Goal: Transaction & Acquisition: Download file/media

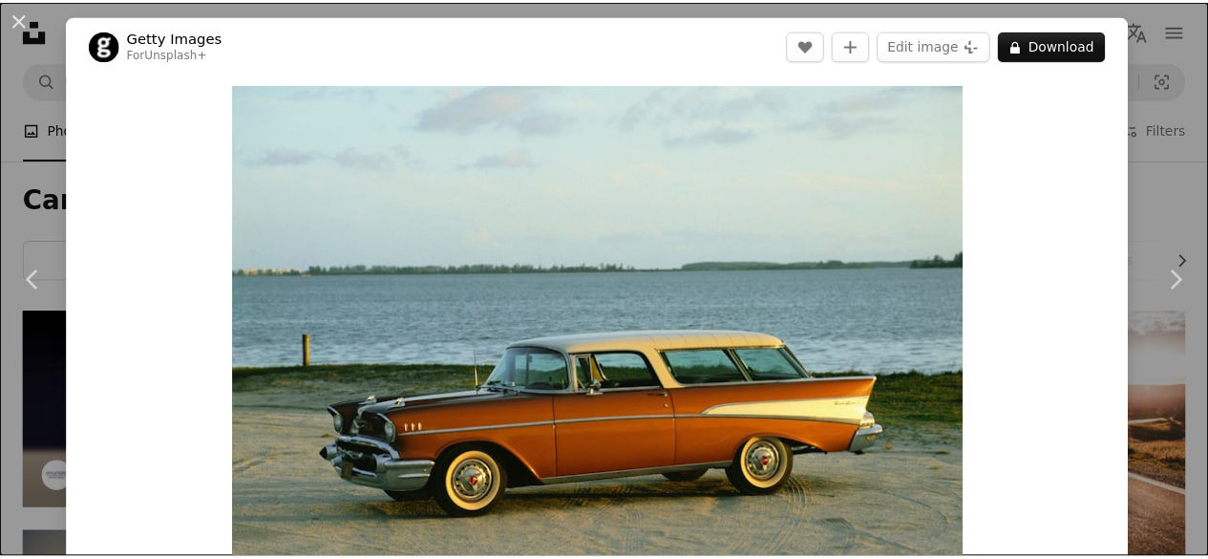
scroll to position [478, 0]
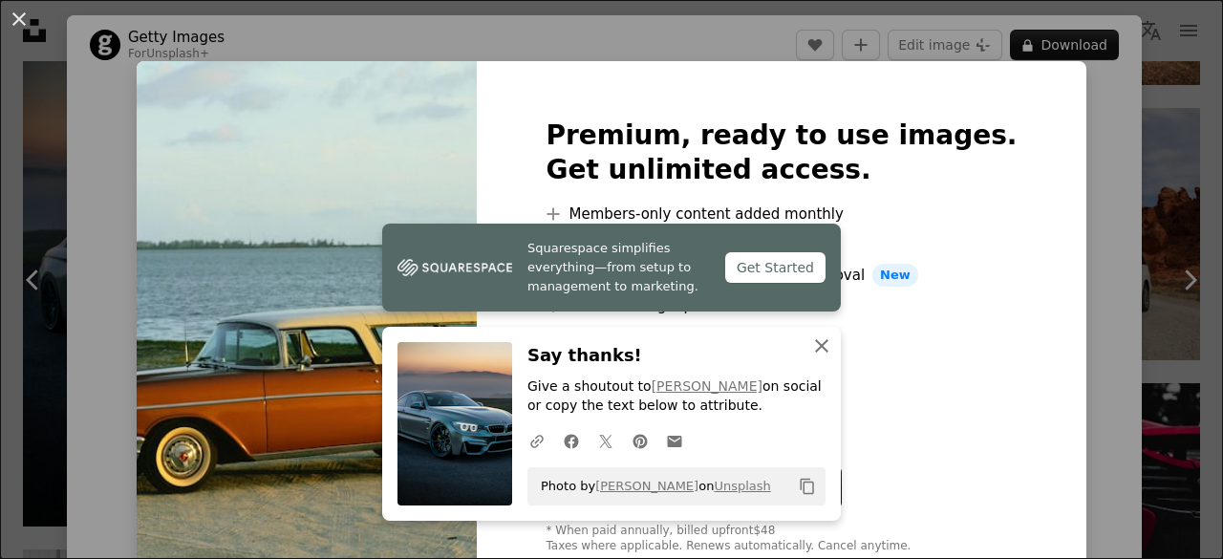
click at [817, 347] on icon "An X shape" at bounding box center [821, 345] width 23 height 23
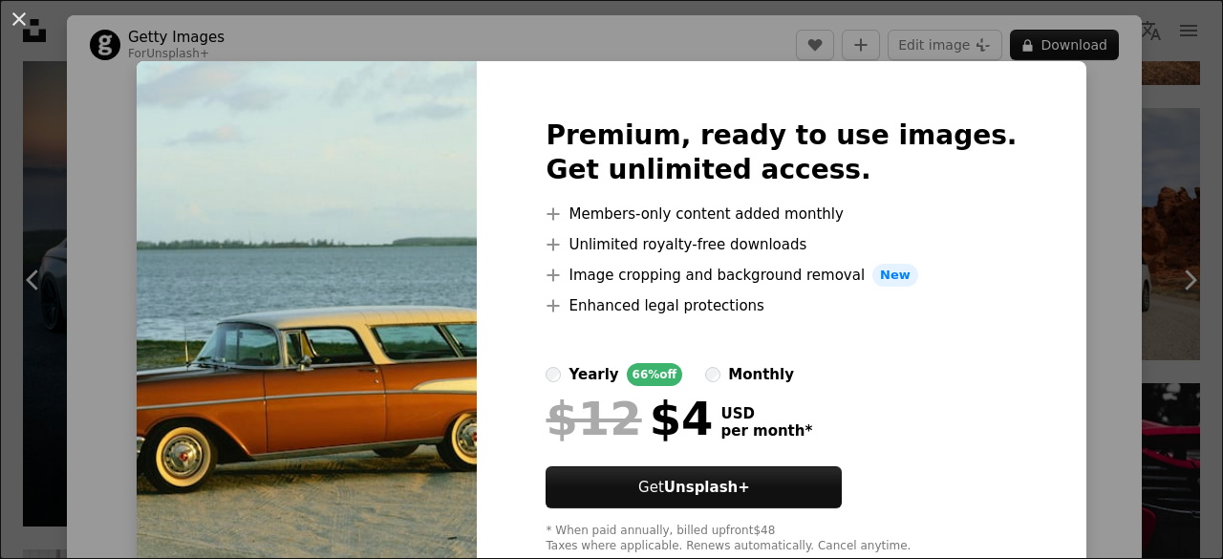
click at [1095, 193] on div "An X shape Premium, ready to use images. Get unlimited access. A plus sign Memb…" at bounding box center [611, 279] width 1223 height 559
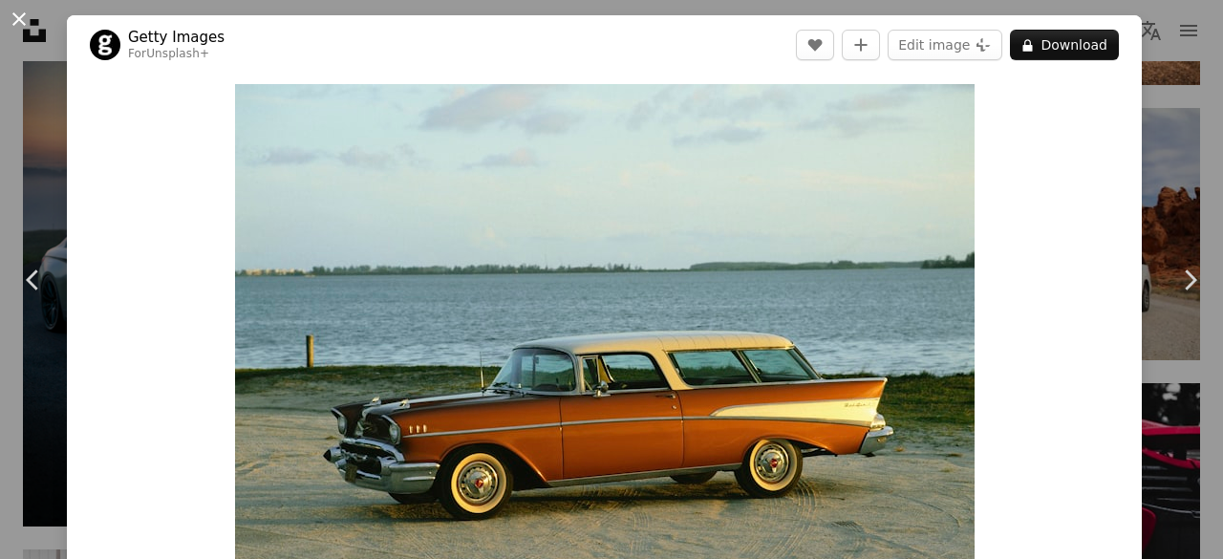
click at [17, 23] on button "An X shape" at bounding box center [19, 19] width 23 height 23
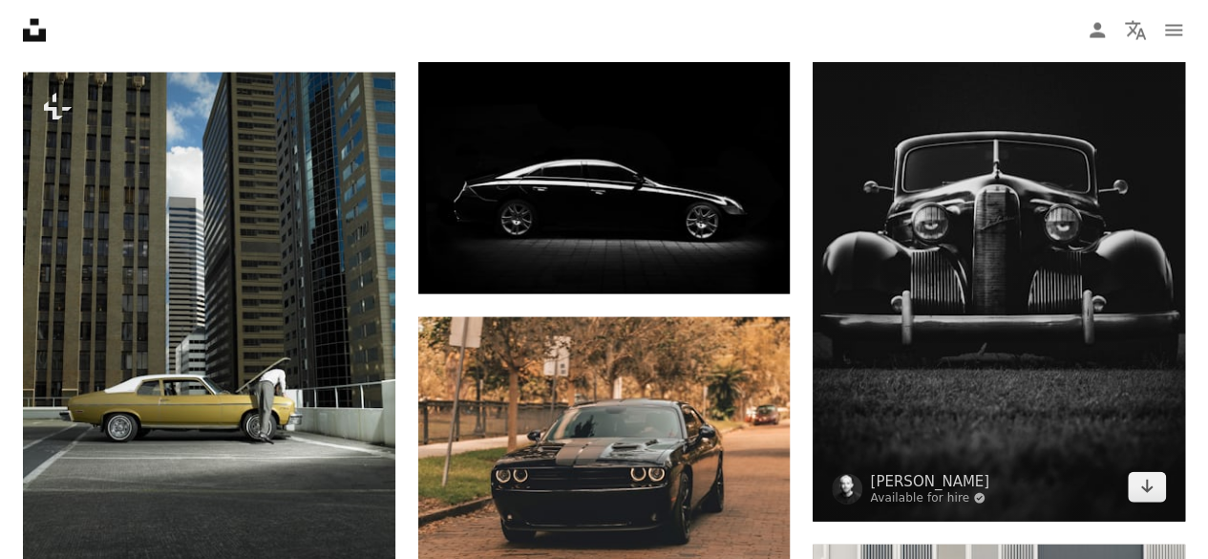
scroll to position [5636, 0]
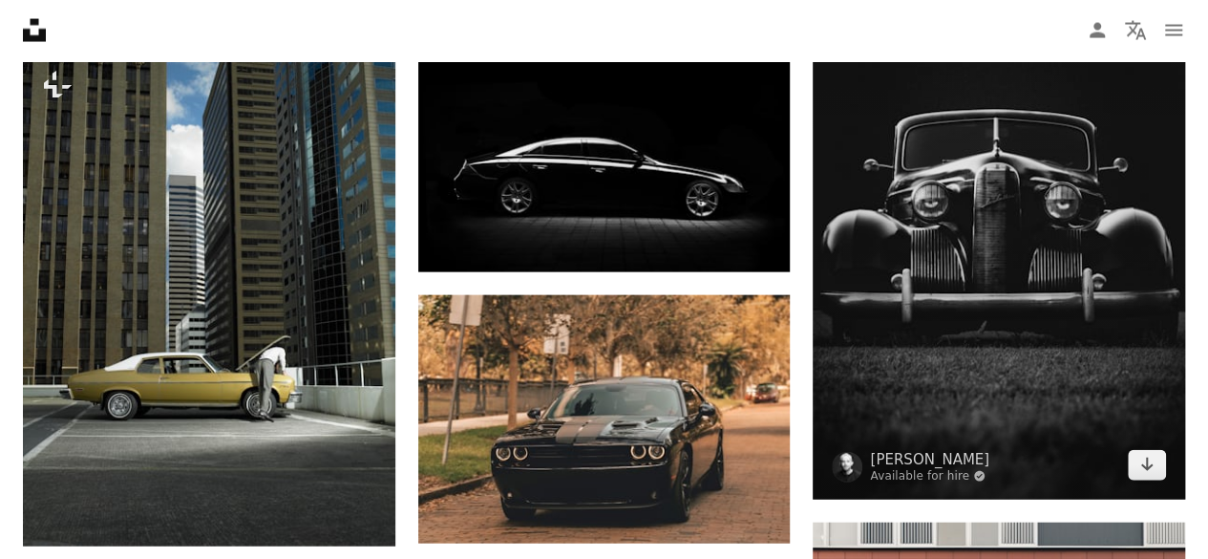
click at [1035, 410] on img at bounding box center [999, 187] width 373 height 626
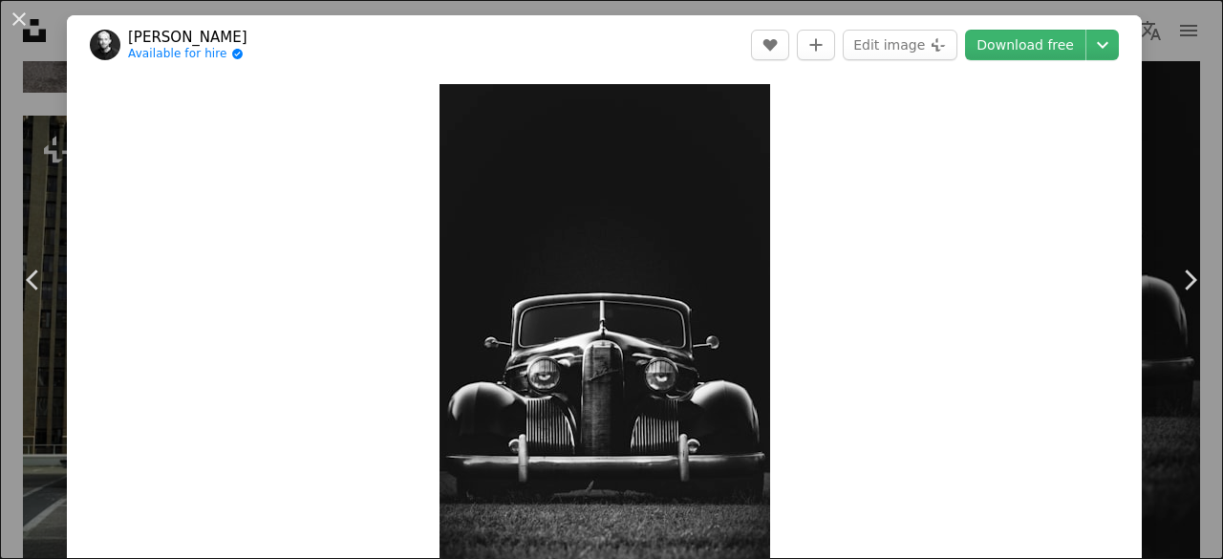
drag, startPoint x: 19, startPoint y: 17, endPoint x: 69, endPoint y: 43, distance: 56.0
click at [18, 17] on button "An X shape" at bounding box center [19, 19] width 23 height 23
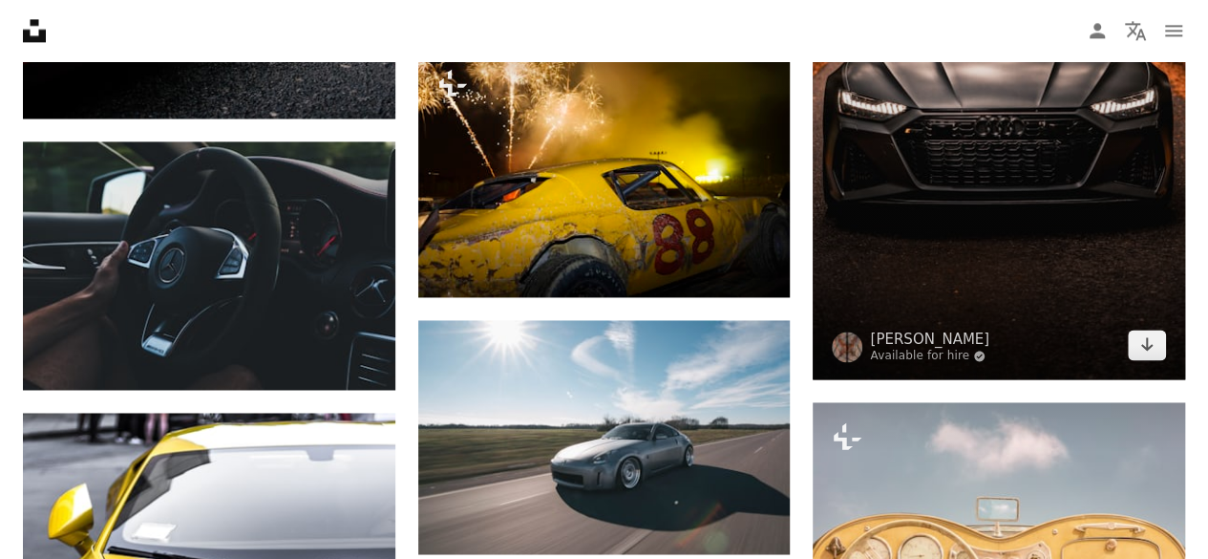
scroll to position [15761, 0]
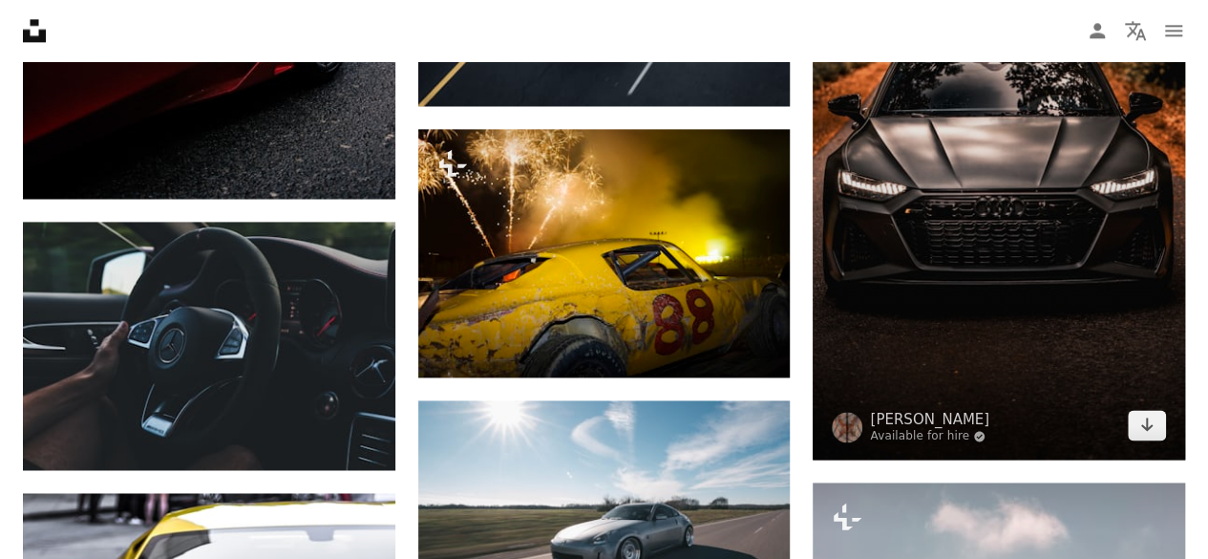
click at [1100, 257] on img at bounding box center [999, 128] width 373 height 662
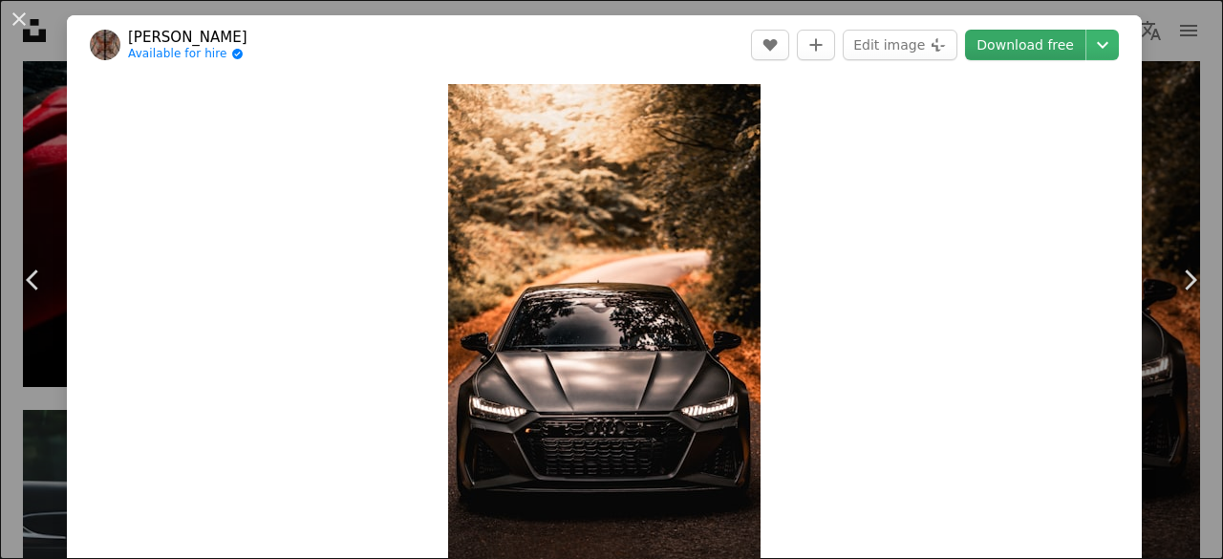
click at [1029, 51] on link "Download free" at bounding box center [1025, 45] width 120 height 31
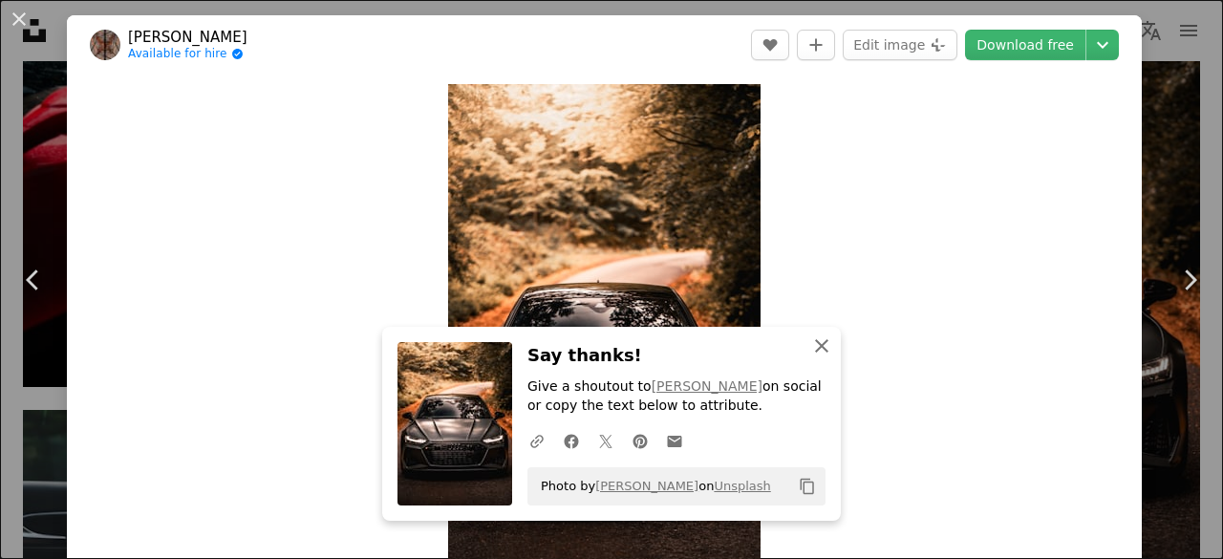
click at [823, 342] on icon "An X shape" at bounding box center [821, 345] width 23 height 23
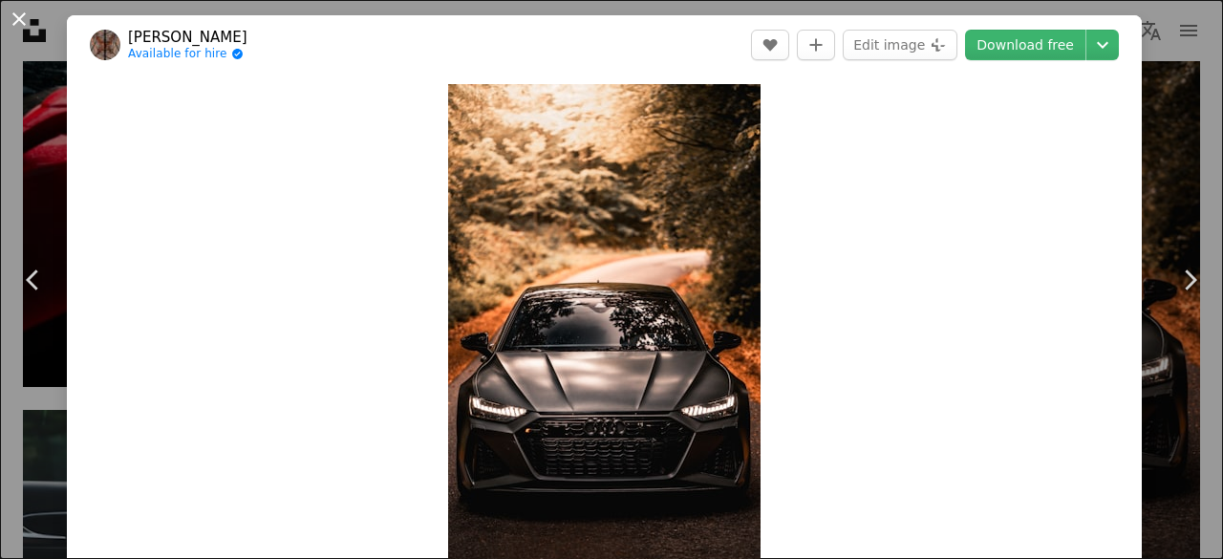
click at [18, 24] on button "An X shape" at bounding box center [19, 19] width 23 height 23
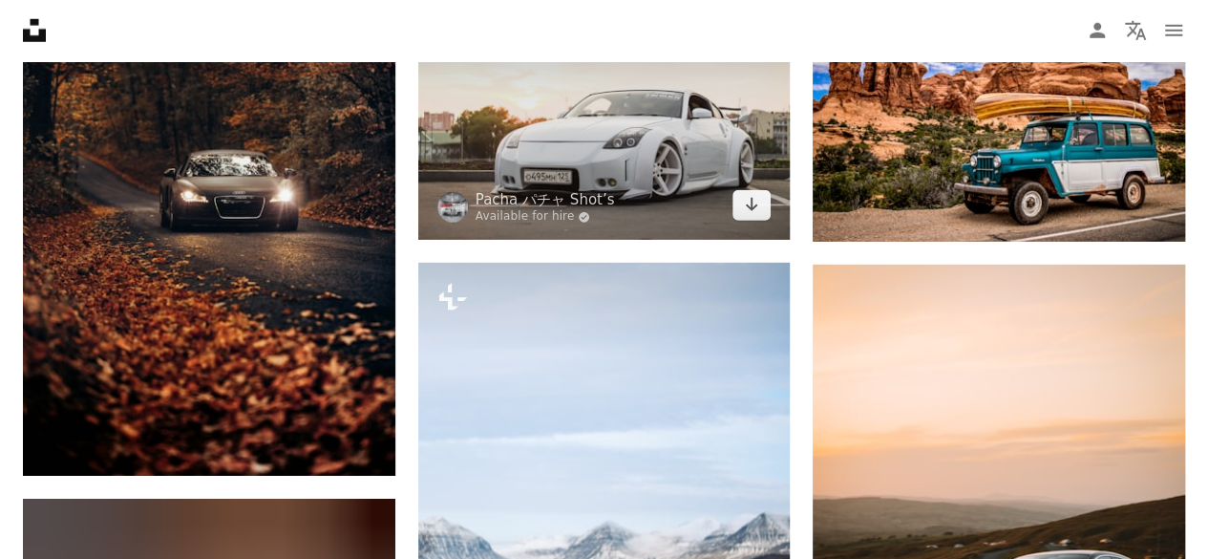
scroll to position [35439, 0]
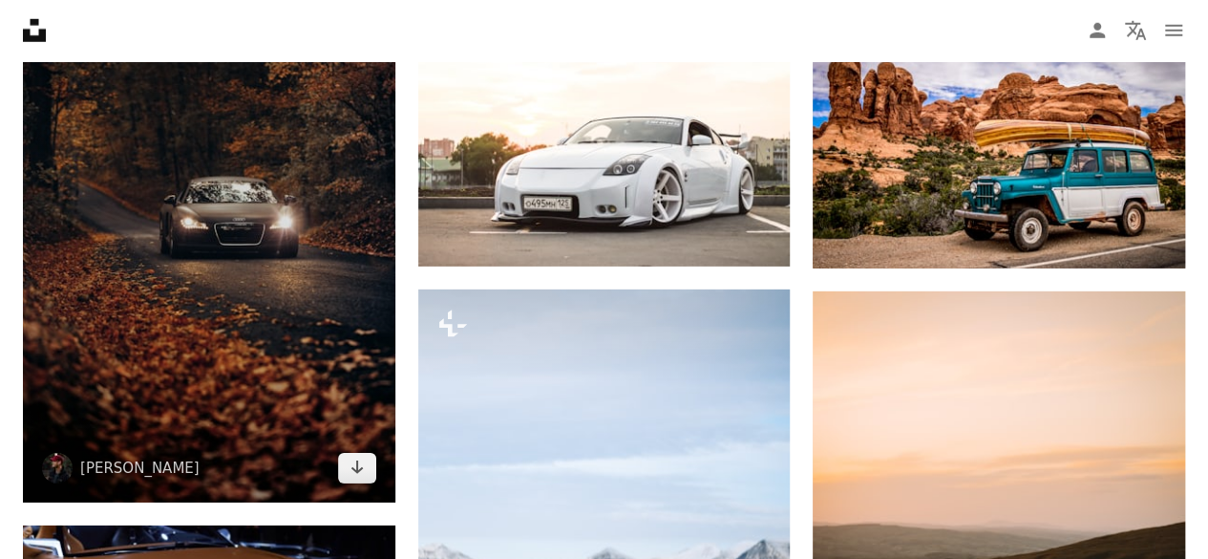
click at [328, 351] on img at bounding box center [209, 223] width 373 height 558
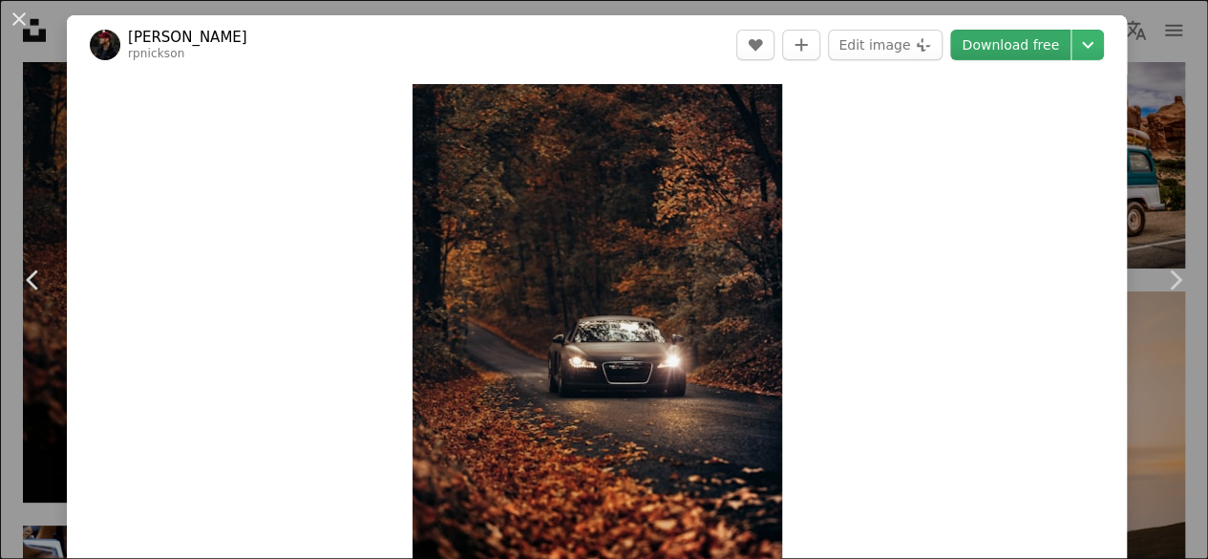
click at [1041, 53] on link "Download free" at bounding box center [1010, 45] width 120 height 31
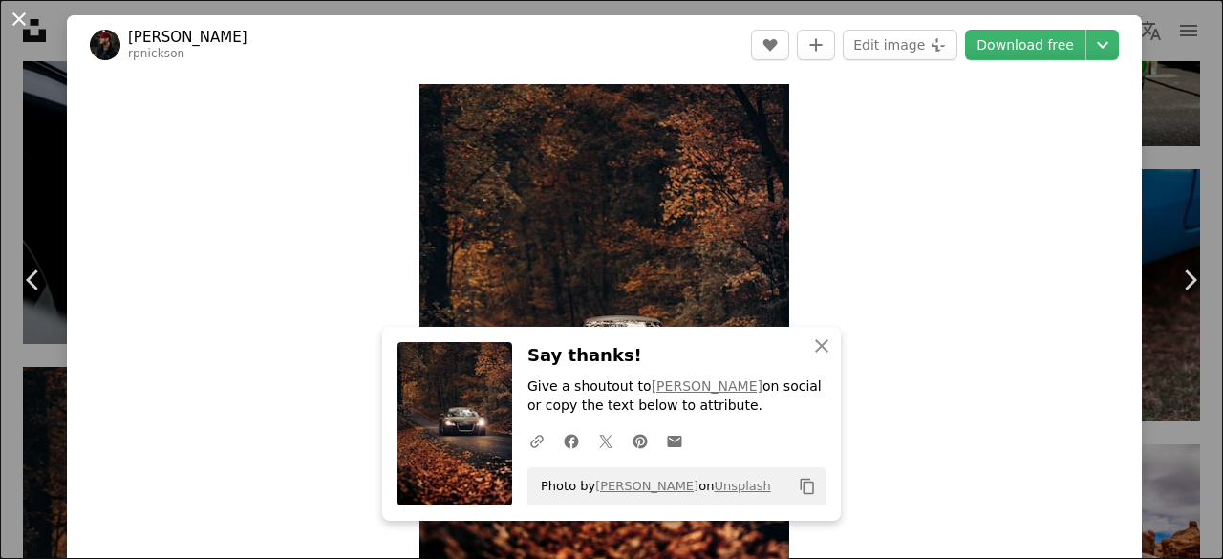
click at [18, 21] on button "An X shape" at bounding box center [19, 19] width 23 height 23
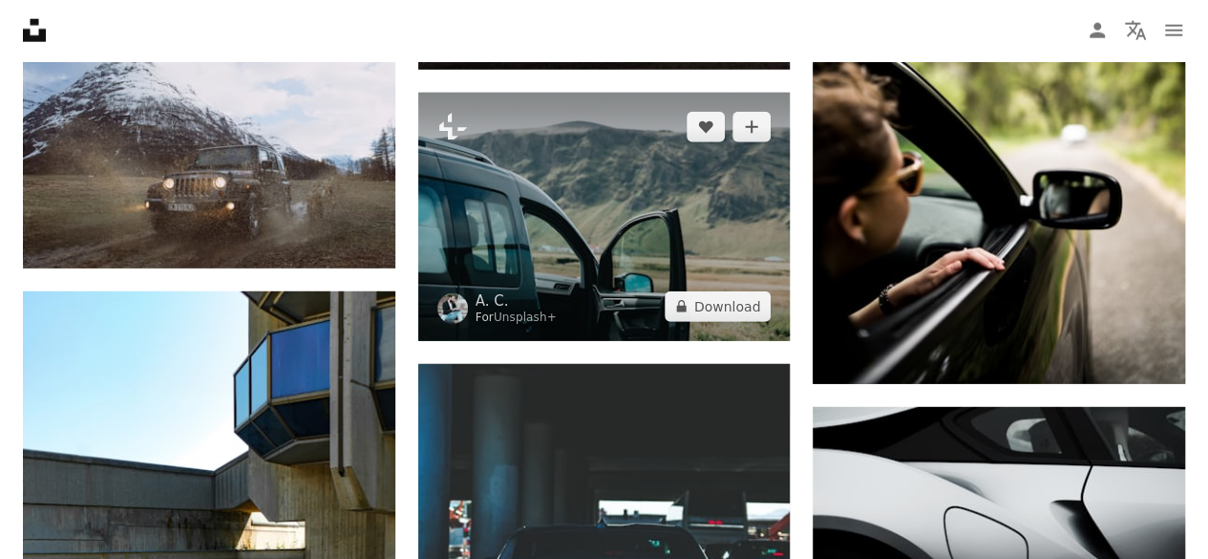
scroll to position [49481, 0]
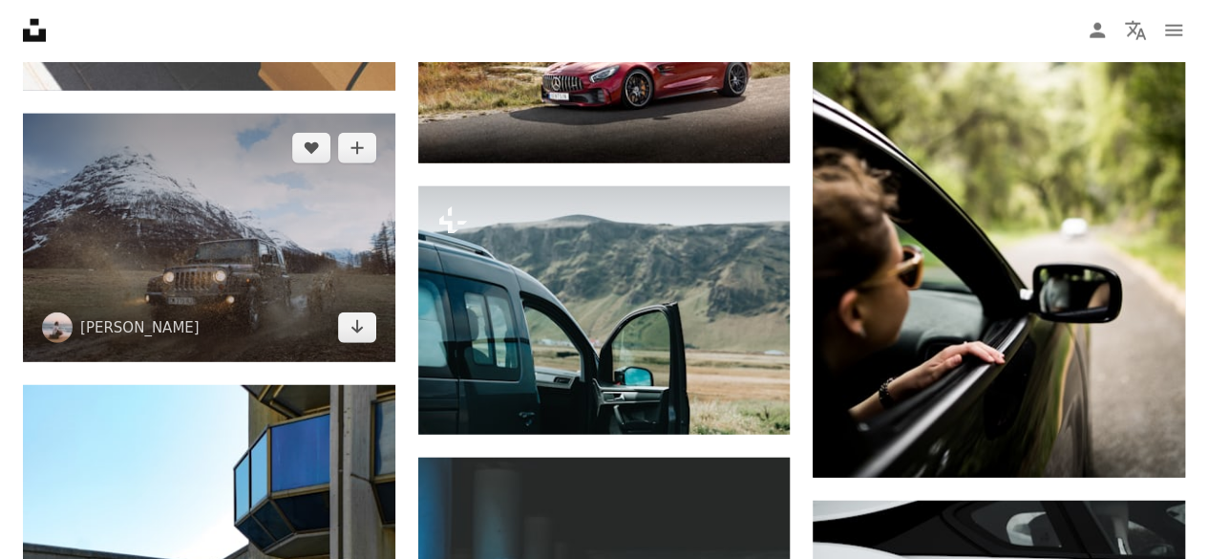
click at [365, 206] on img at bounding box center [209, 238] width 373 height 248
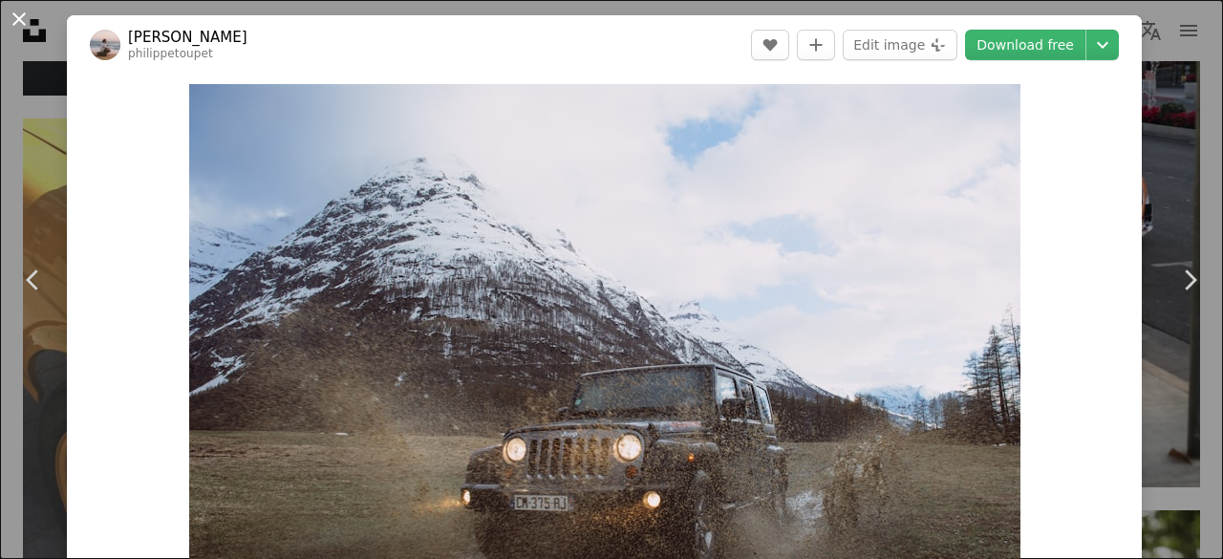
click at [24, 22] on button "An X shape" at bounding box center [19, 19] width 23 height 23
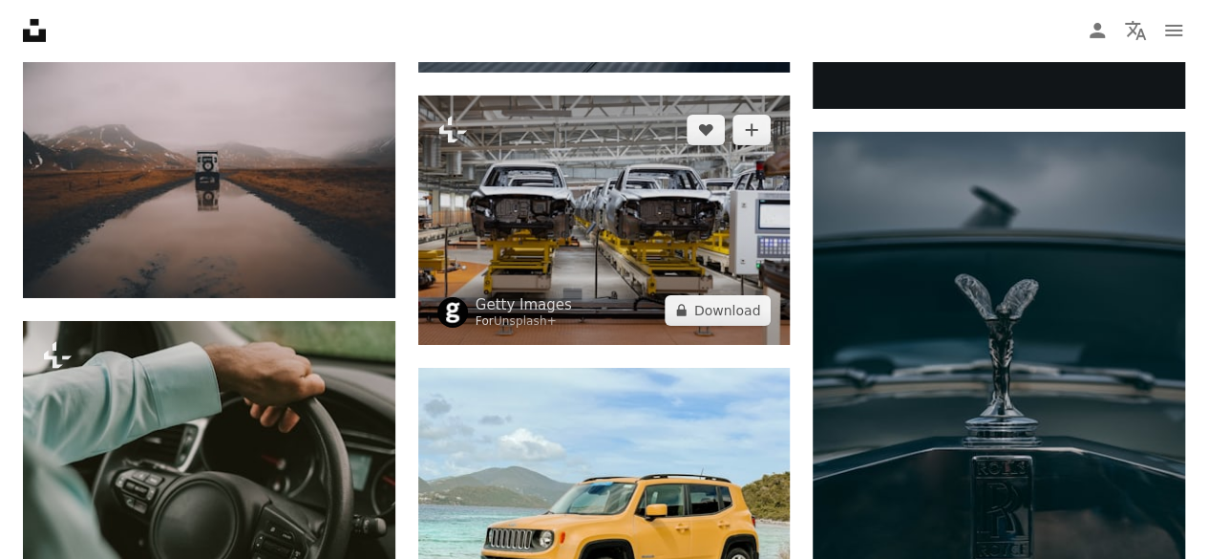
scroll to position [59892, 0]
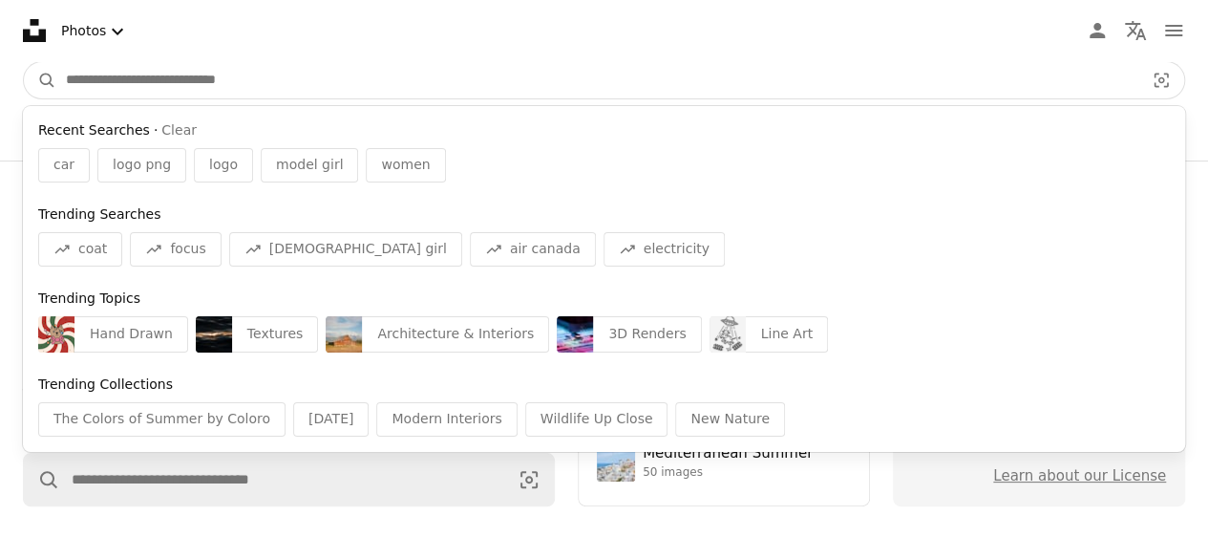
click at [275, 80] on input "Find visuals sitewide" at bounding box center [597, 80] width 1082 height 36
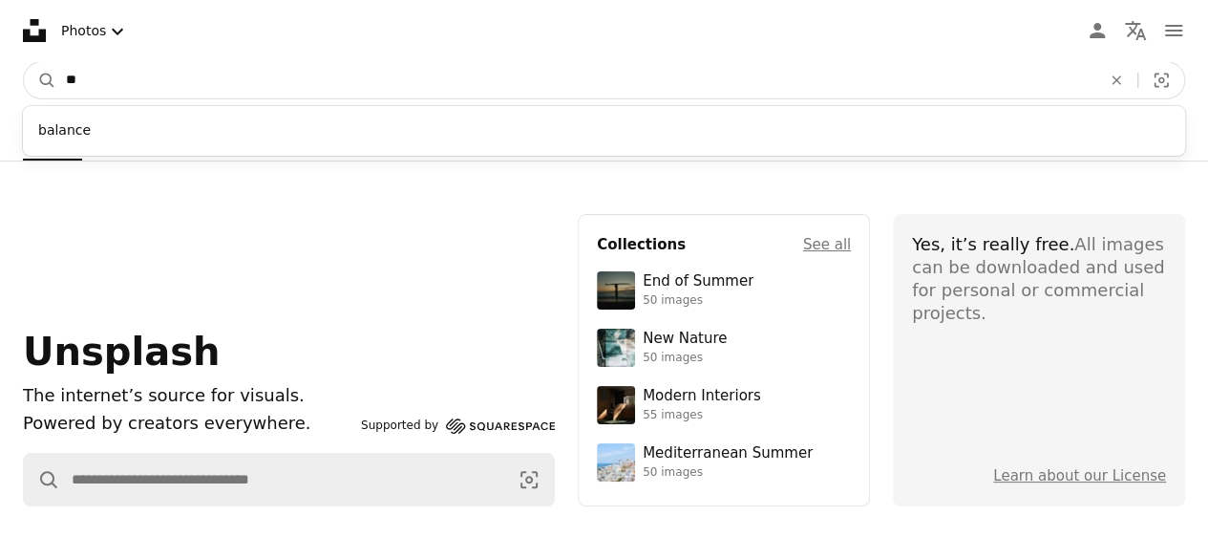
type input "*"
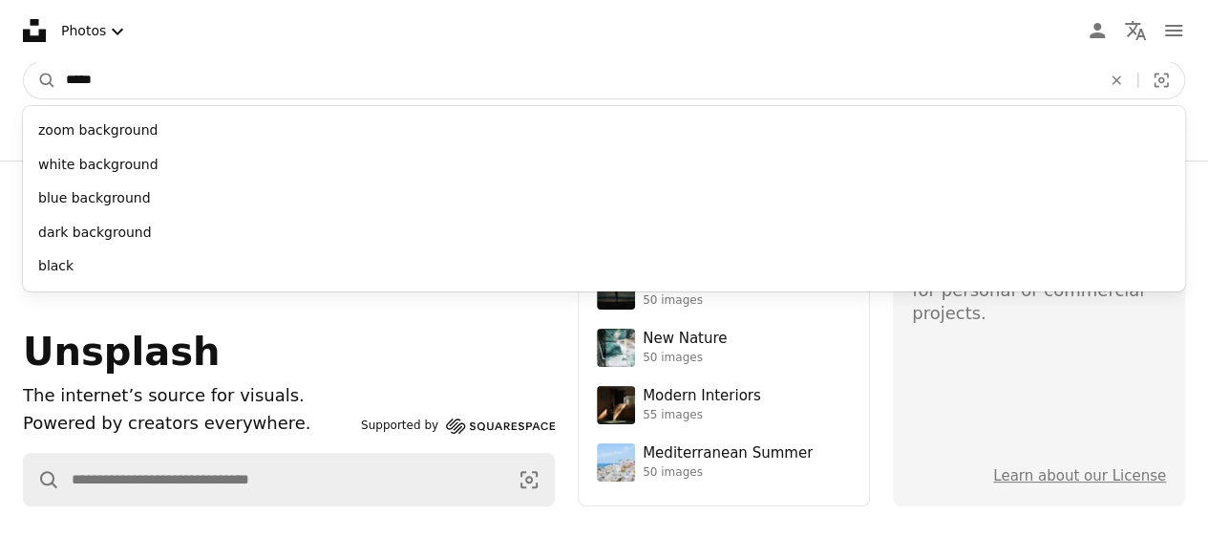
type input "*****"
